Goal: Information Seeking & Learning: Learn about a topic

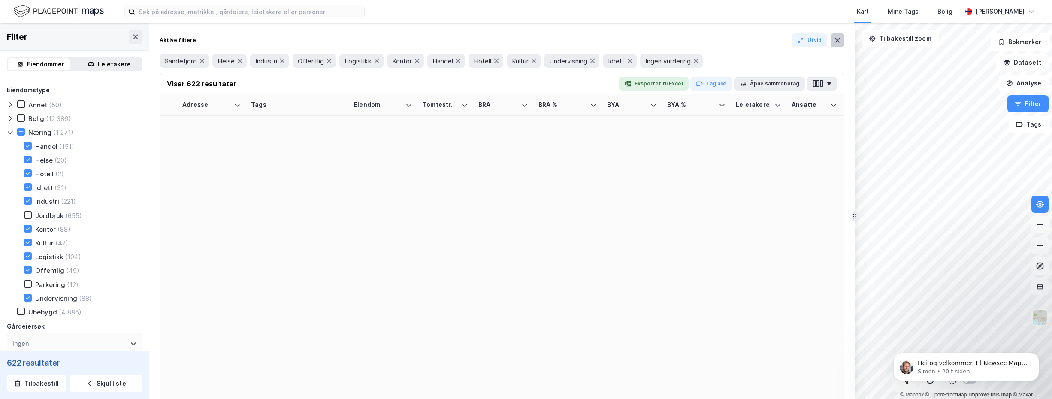
scroll to position [858, 1129]
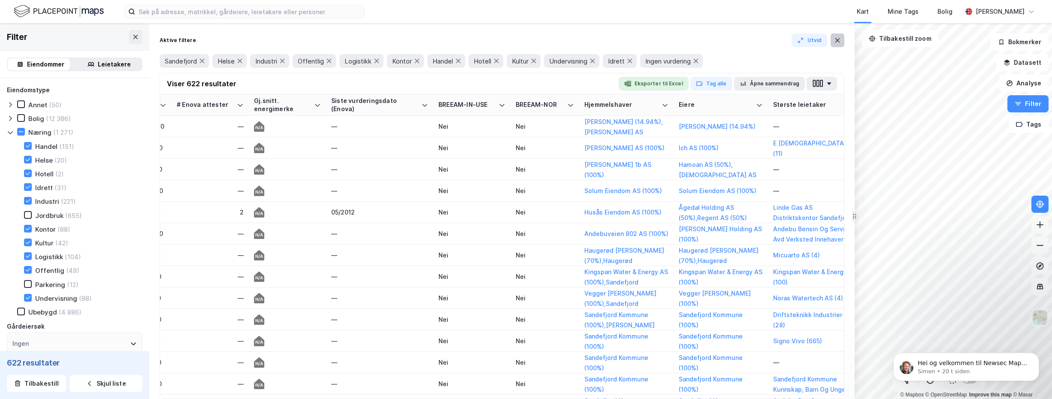
click at [840, 40] on icon at bounding box center [837, 40] width 7 height 7
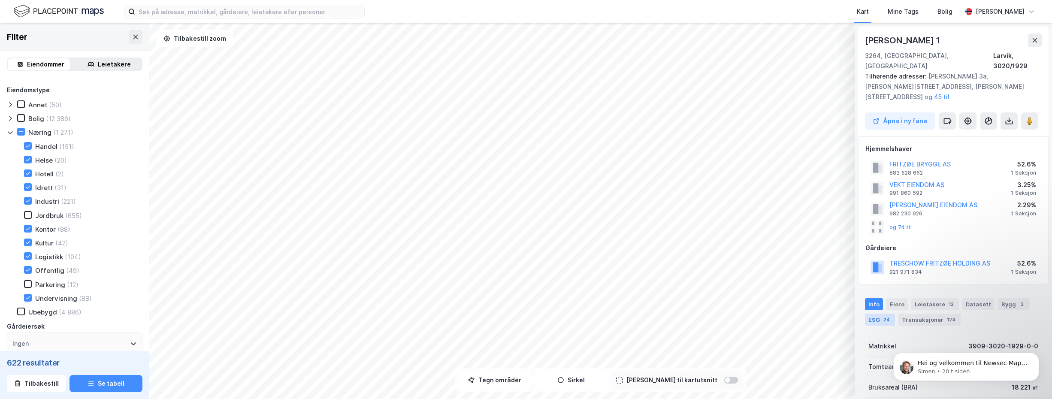
click at [873, 313] on div "ESG 24" at bounding box center [880, 319] width 30 height 12
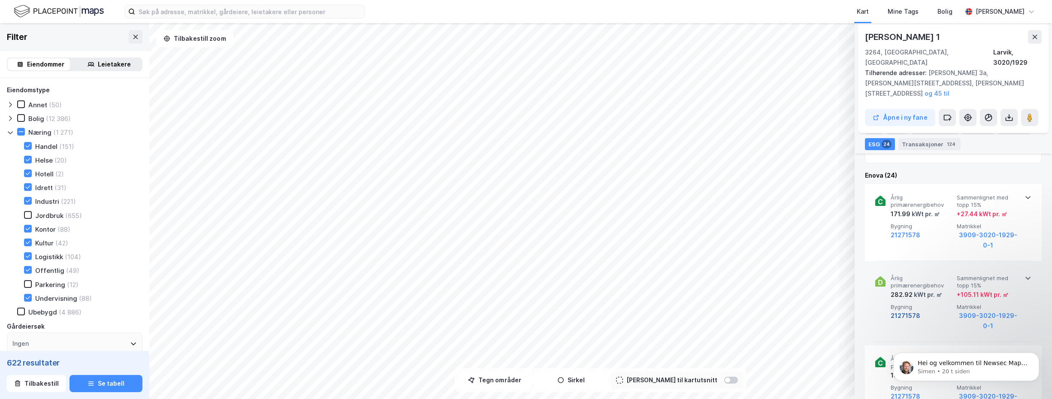
scroll to position [343, 0]
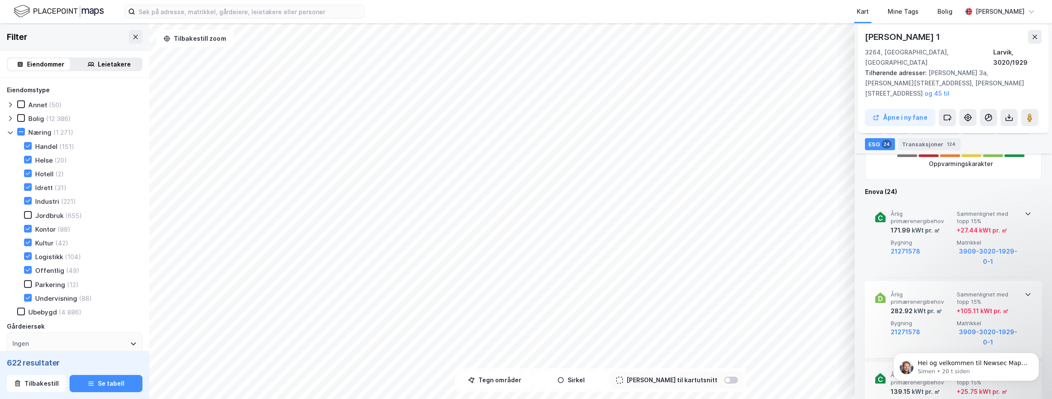
click at [1026, 210] on icon at bounding box center [1027, 213] width 7 height 7
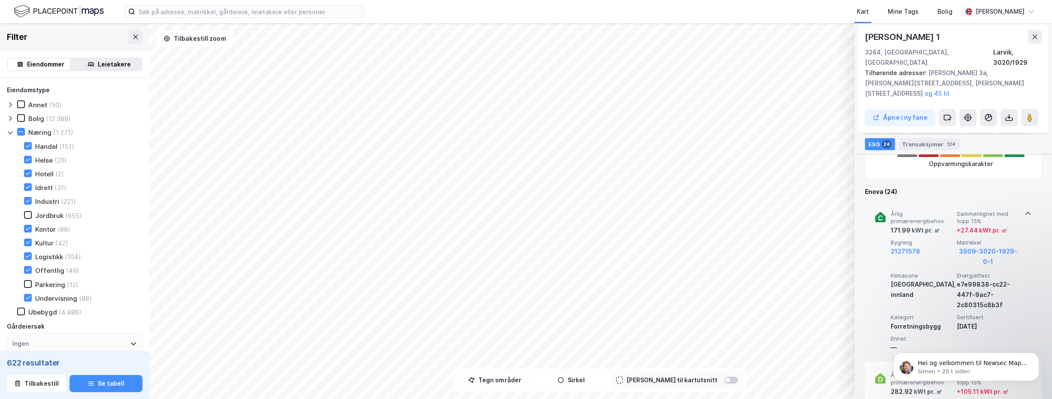
click at [1026, 210] on icon at bounding box center [1027, 213] width 7 height 7
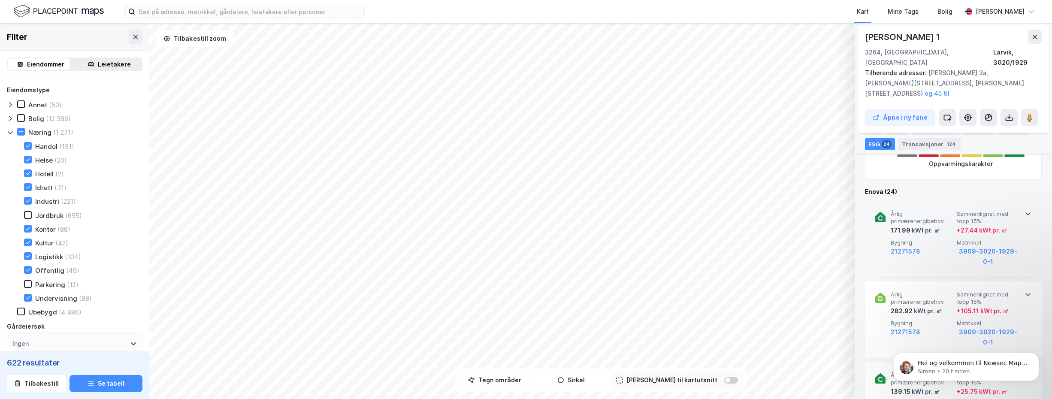
click at [1026, 210] on icon at bounding box center [1027, 213] width 7 height 7
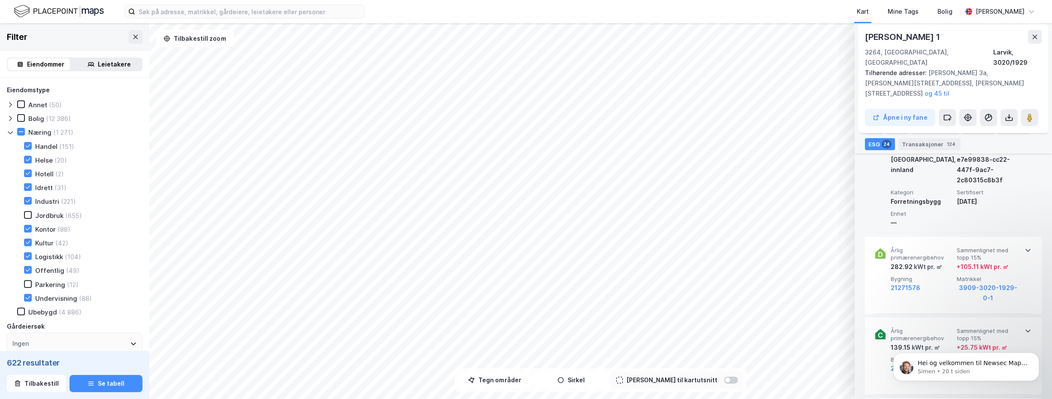
scroll to position [472, 0]
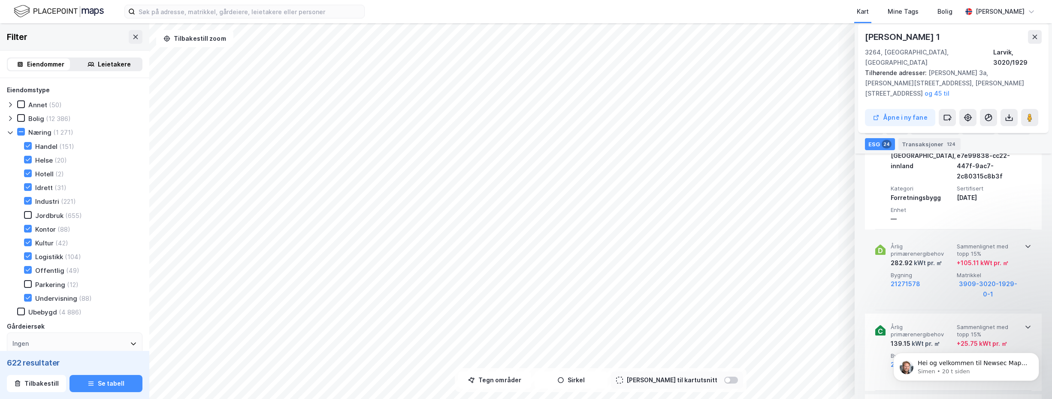
click at [1025, 245] on icon at bounding box center [1027, 246] width 5 height 3
drag, startPoint x: 866, startPoint y: 36, endPoint x: 931, endPoint y: 38, distance: 65.2
click at [931, 38] on div "[PERSON_NAME] 1" at bounding box center [903, 37] width 77 height 14
drag, startPoint x: 931, startPoint y: 38, endPoint x: 919, endPoint y: 38, distance: 11.6
copy div "[PERSON_NAME] 1"
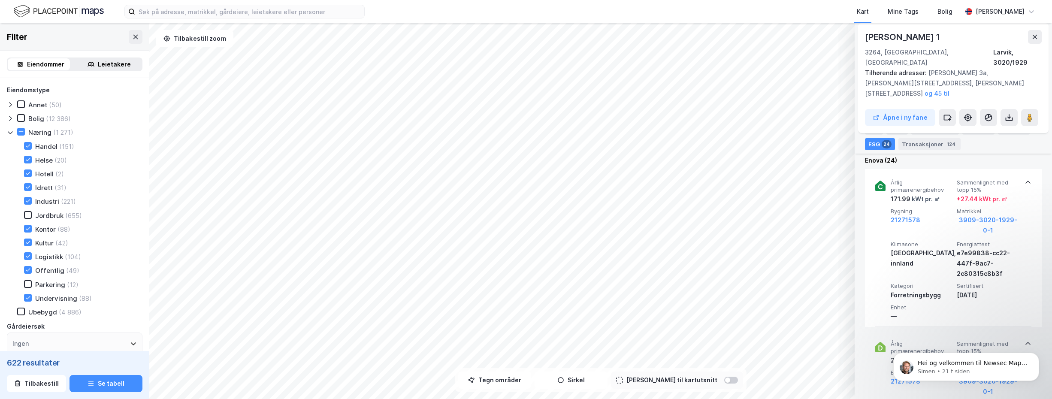
scroll to position [386, 0]
